Goal: Navigation & Orientation: Find specific page/section

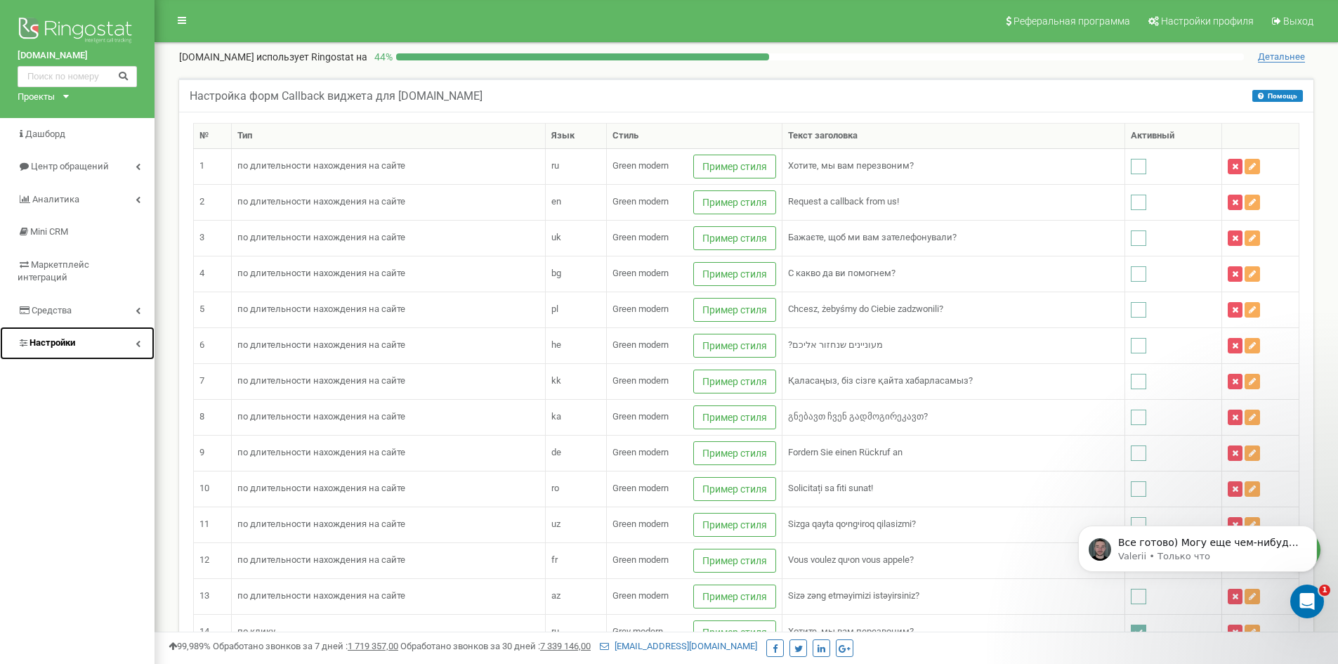
click at [53, 337] on span "Настройки" at bounding box center [52, 342] width 46 height 11
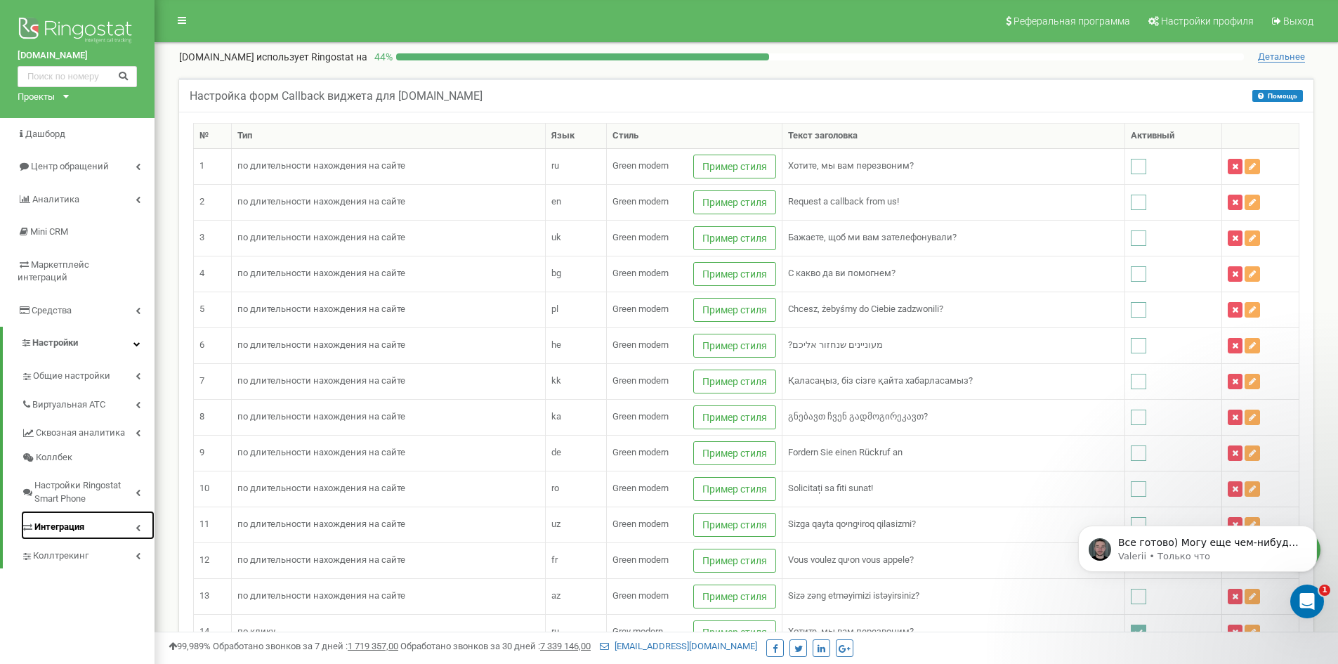
click at [102, 511] on link "Интеграция" at bounding box center [87, 525] width 133 height 29
click at [86, 544] on link "Webhooks 2.0" at bounding box center [94, 552] width 119 height 17
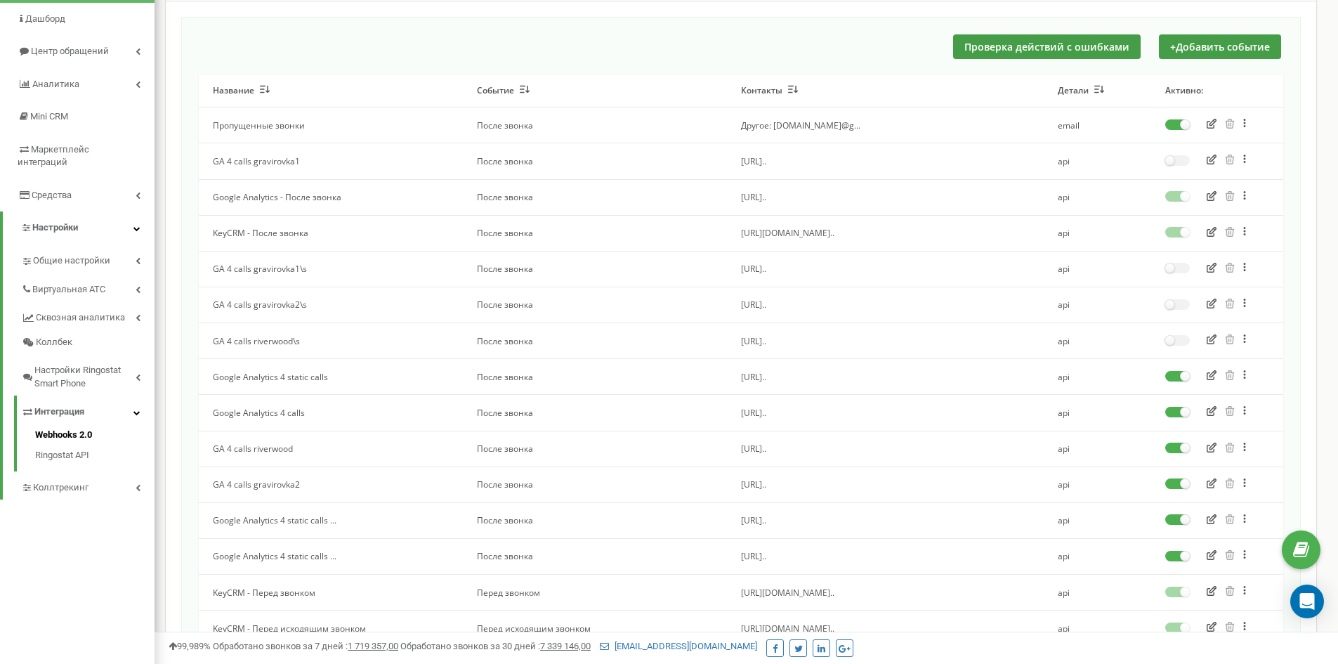
scroll to position [140, 0]
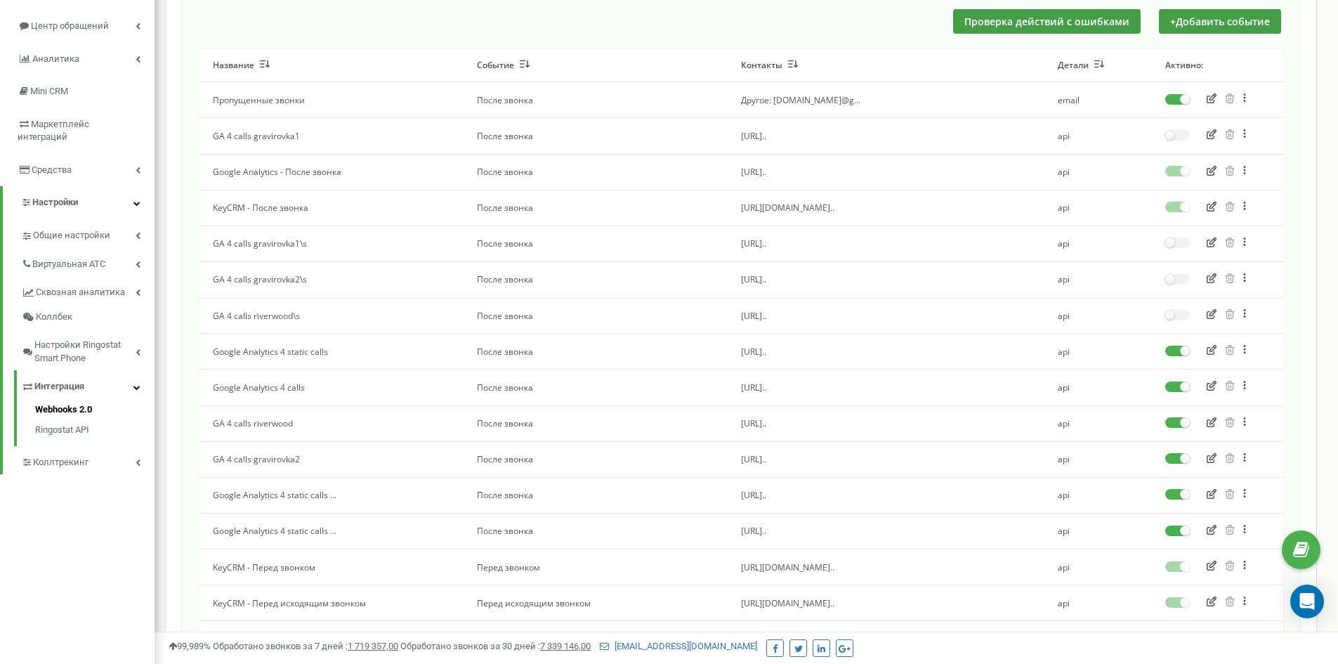
click at [260, 10] on div "Проверка действий с ошибками + Добавить событие" at bounding box center [741, 21] width 1084 height 25
click at [78, 258] on span "Виртуальная АТС" at bounding box center [69, 264] width 74 height 13
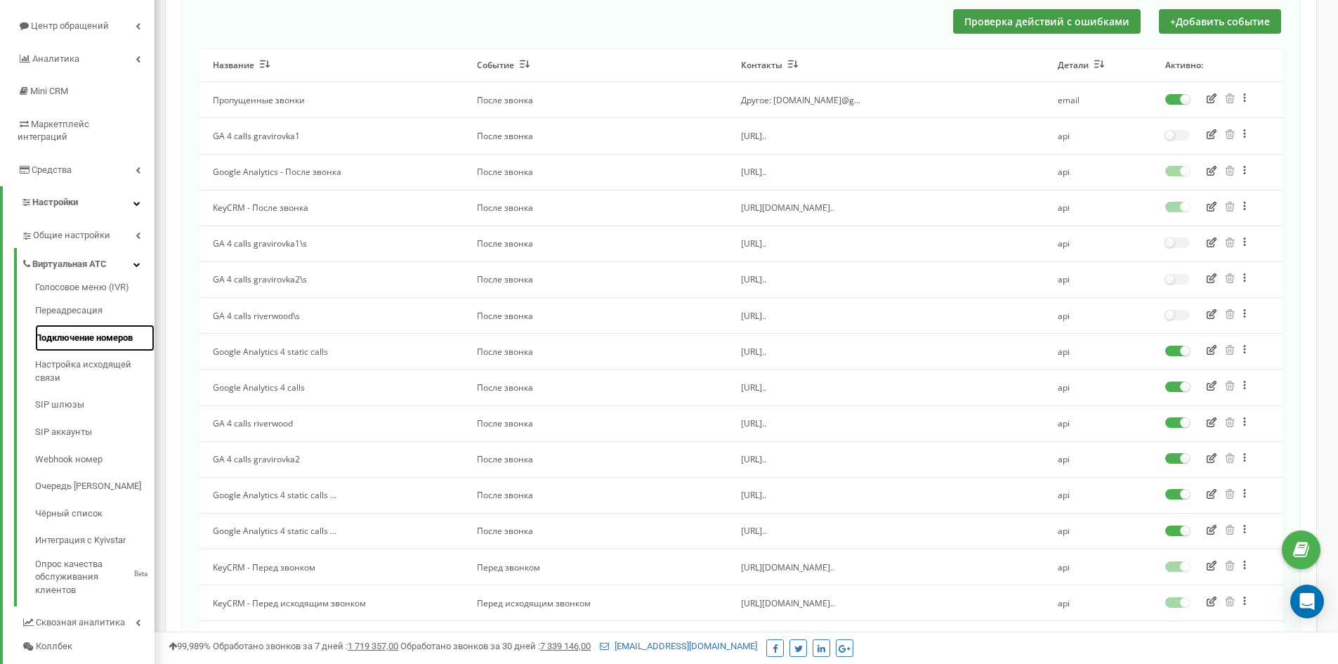
click at [77, 324] on link "Подключение номеров" at bounding box center [94, 337] width 119 height 27
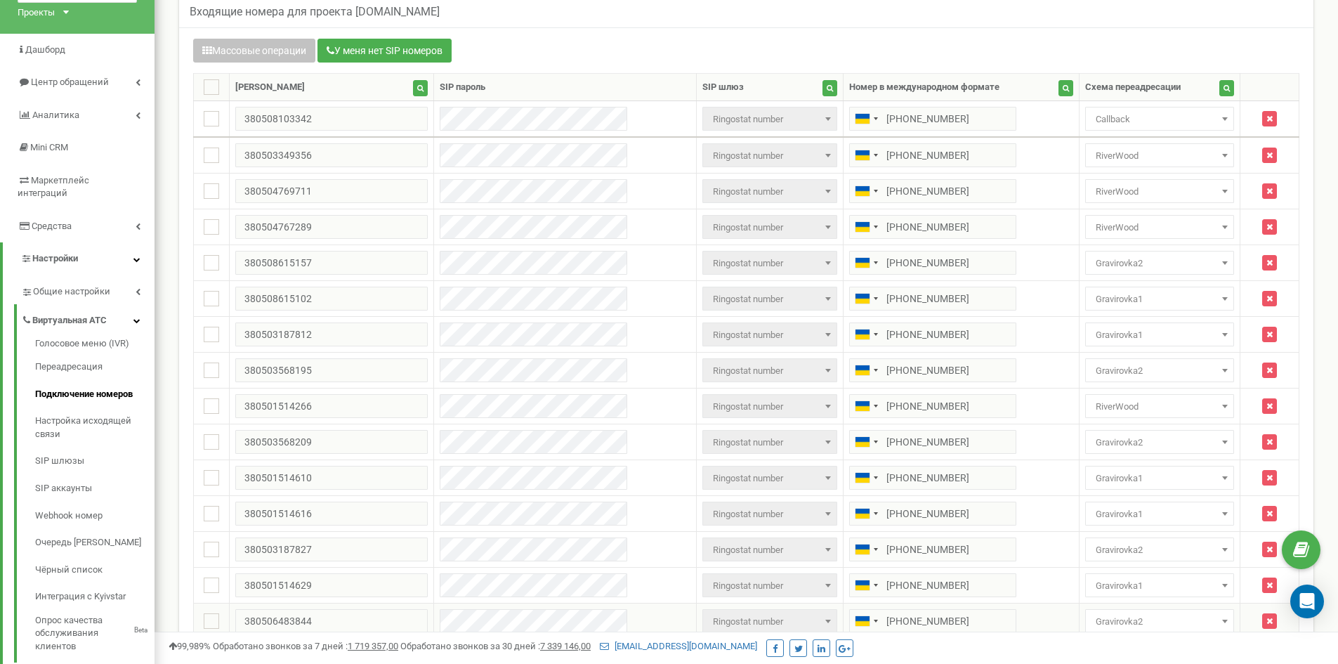
scroll to position [45, 0]
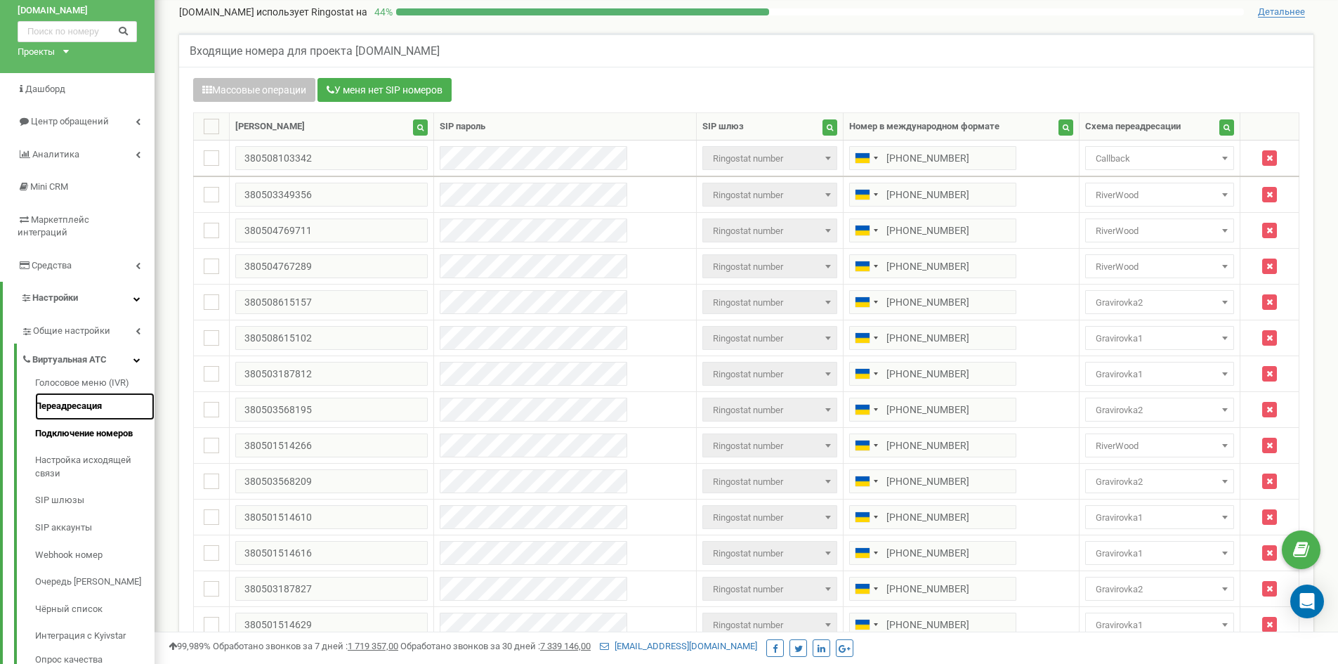
click at [77, 395] on link "Переадресация" at bounding box center [94, 406] width 119 height 27
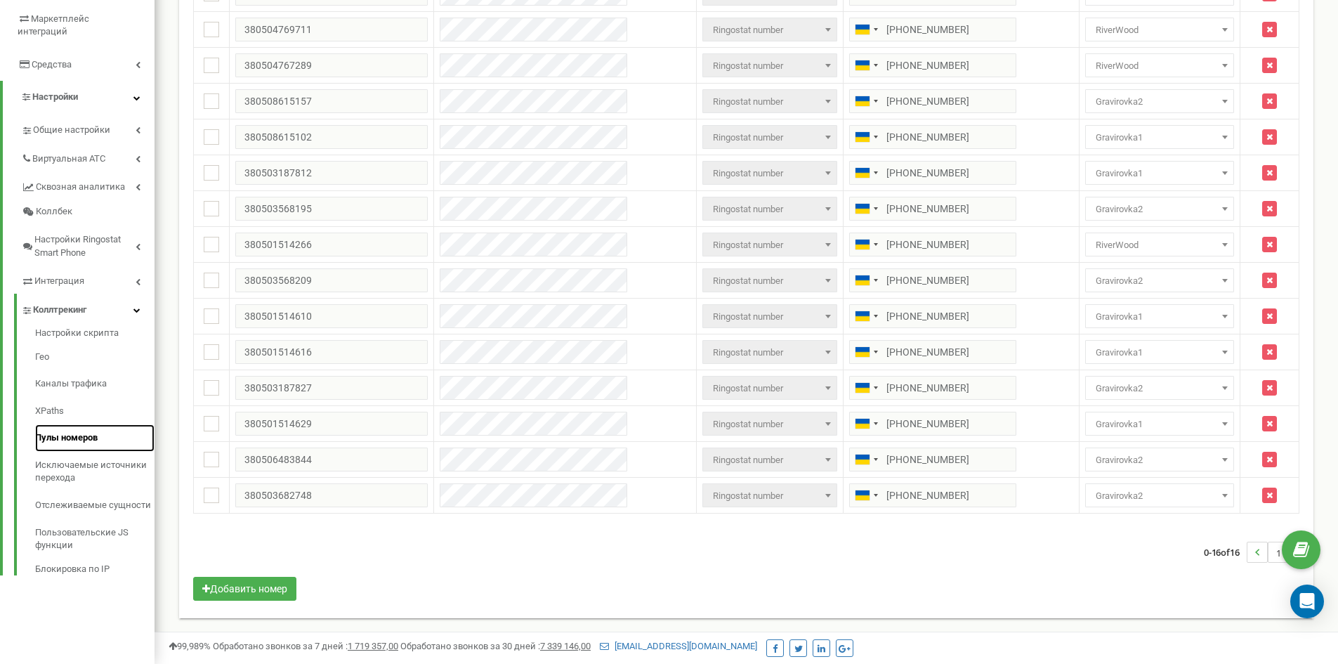
click at [72, 426] on link "Пулы номеров" at bounding box center [94, 437] width 119 height 27
